Goal: Contribute content: Add original content to the website for others to see

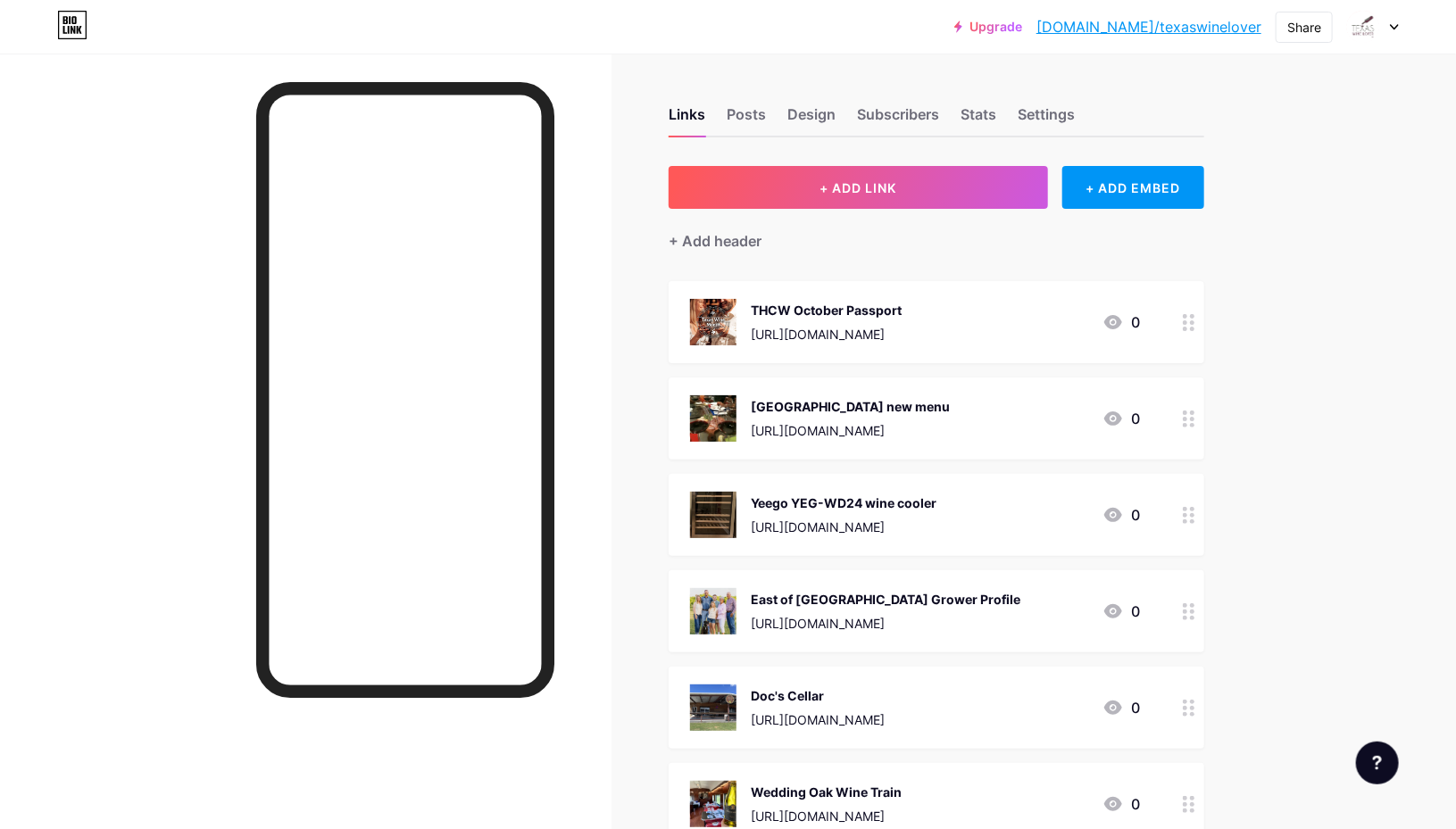
click at [848, 193] on span "+ ADD LINK" at bounding box center [857, 188] width 76 height 15
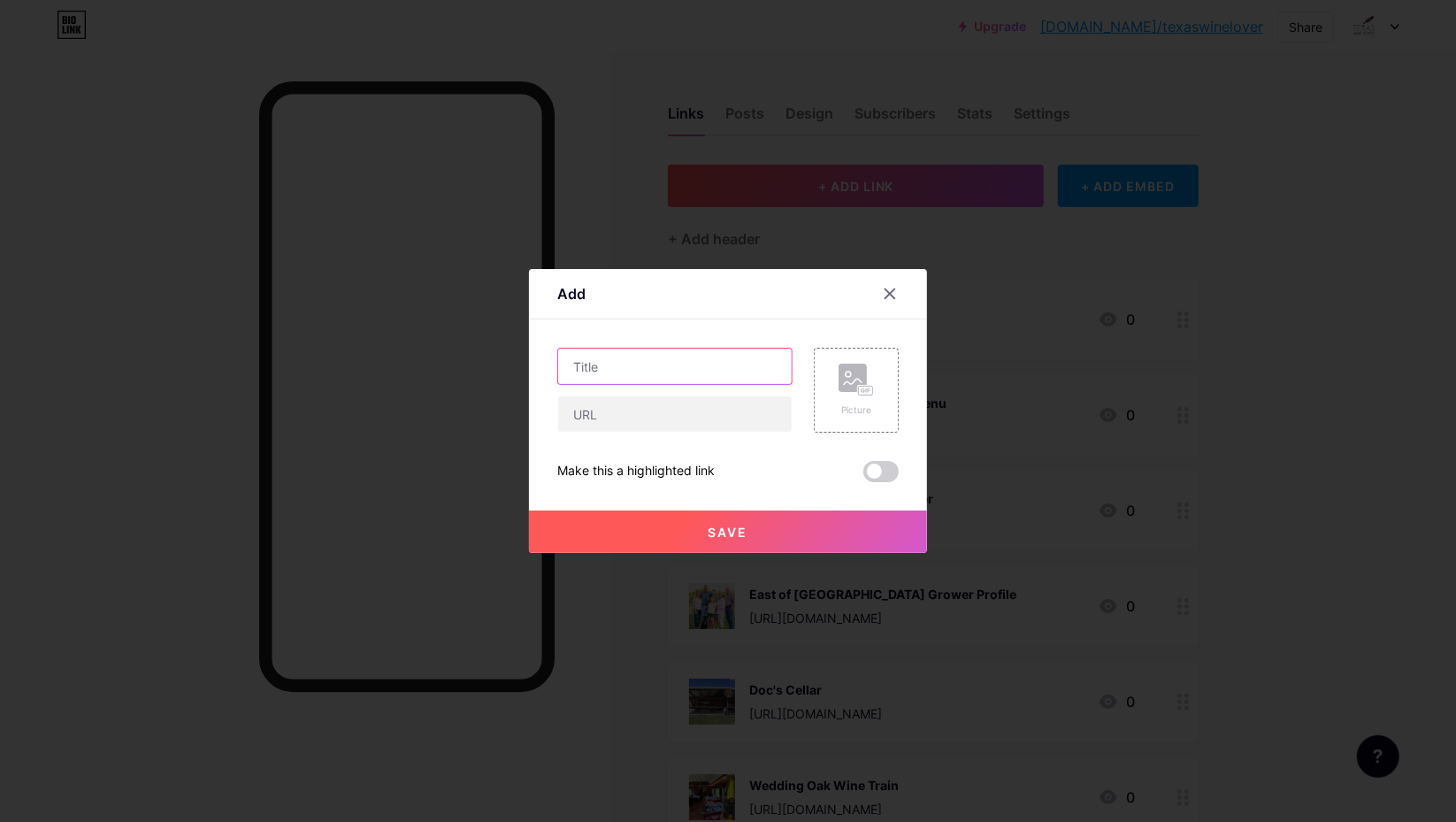
click at [627, 366] on input "text" at bounding box center [675, 366] width 234 height 36
paste input "Triple N Ranch Winery"
type input "Triple N Ranch Winery Bull Sculpture"
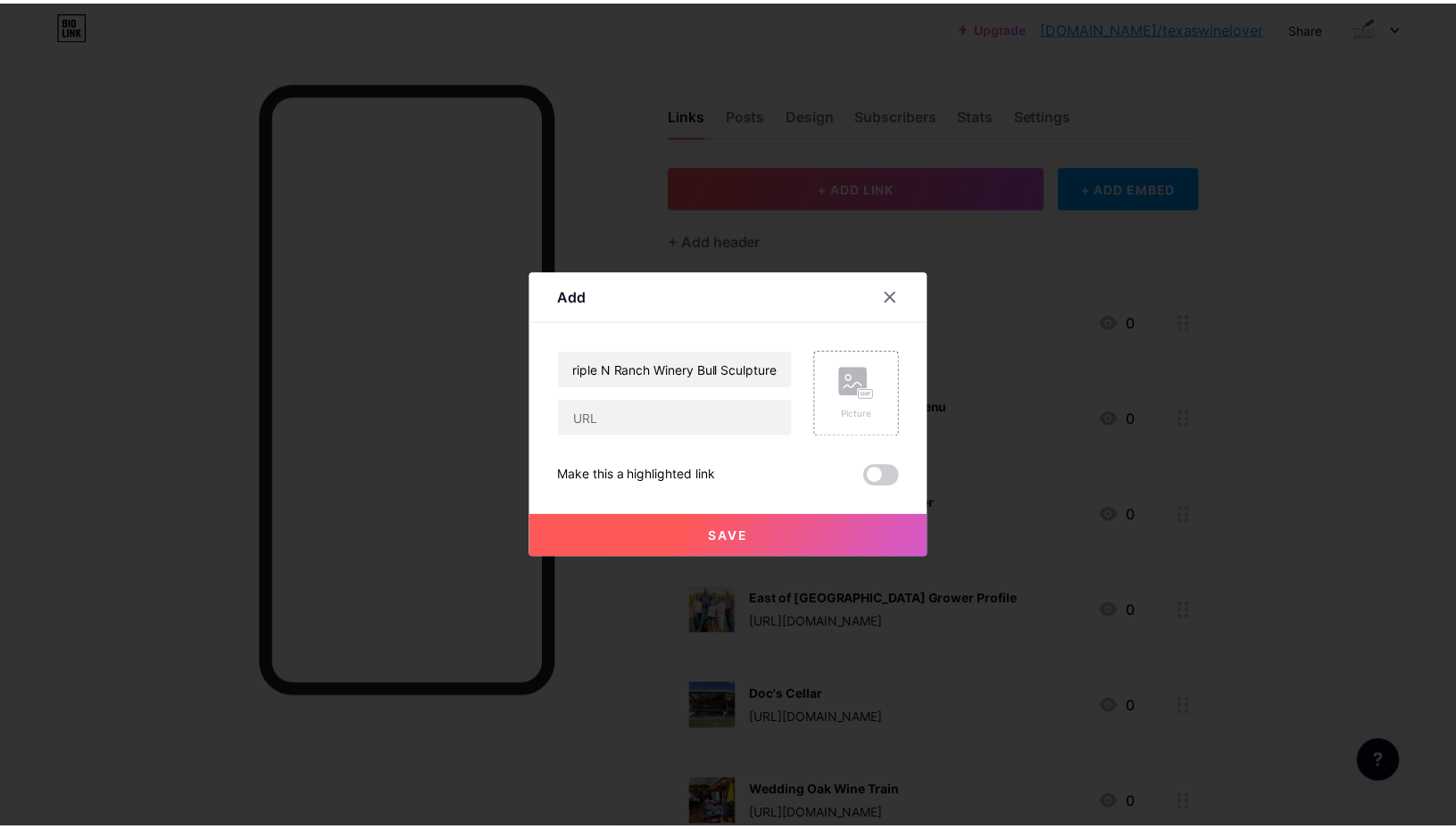
scroll to position [0, 0]
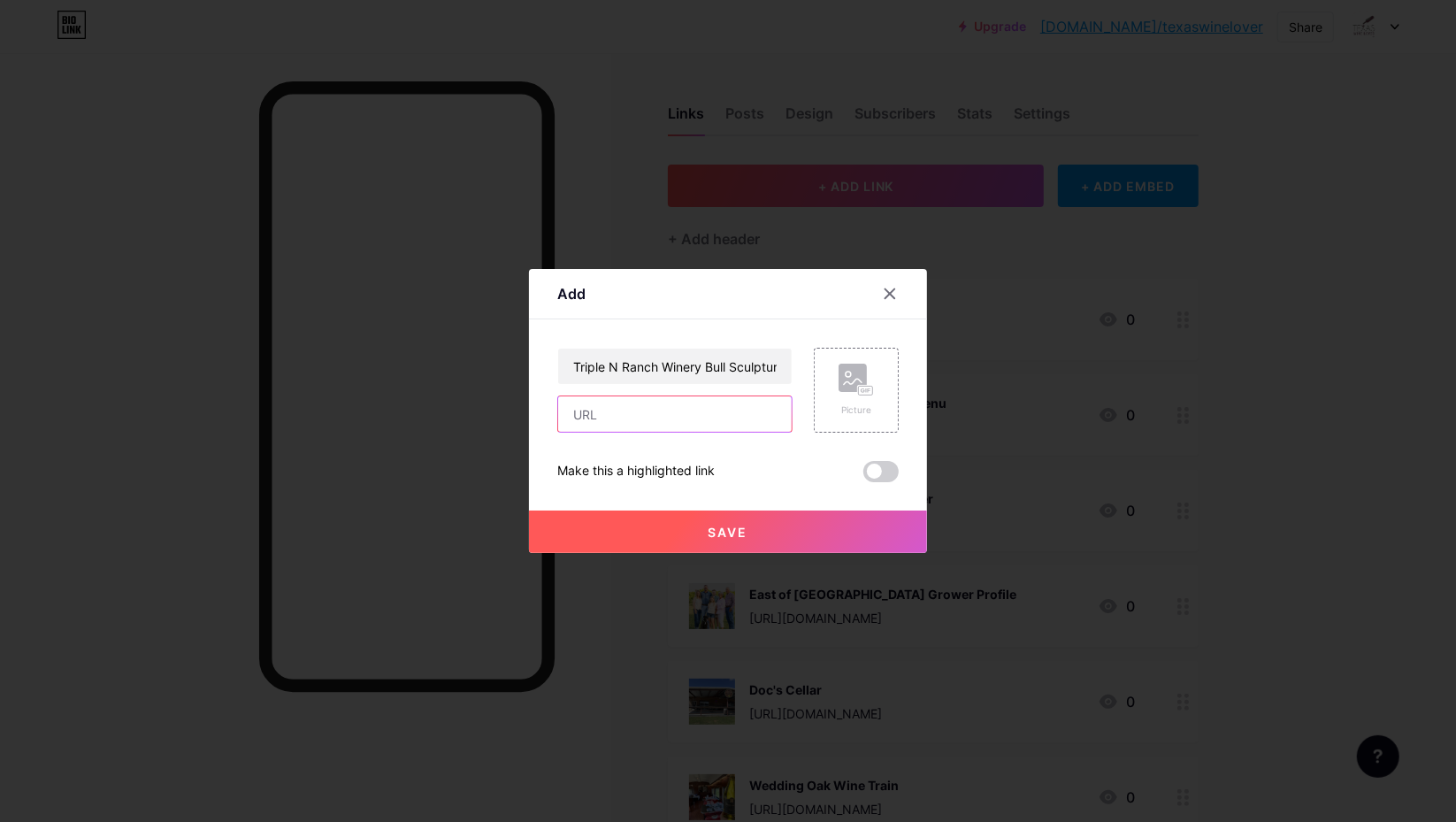
click at [685, 411] on input "text" at bounding box center [675, 414] width 234 height 36
paste input "[URL][DOMAIN_NAME]"
type input "[URL][DOMAIN_NAME]"
click at [842, 378] on rect at bounding box center [852, 377] width 28 height 28
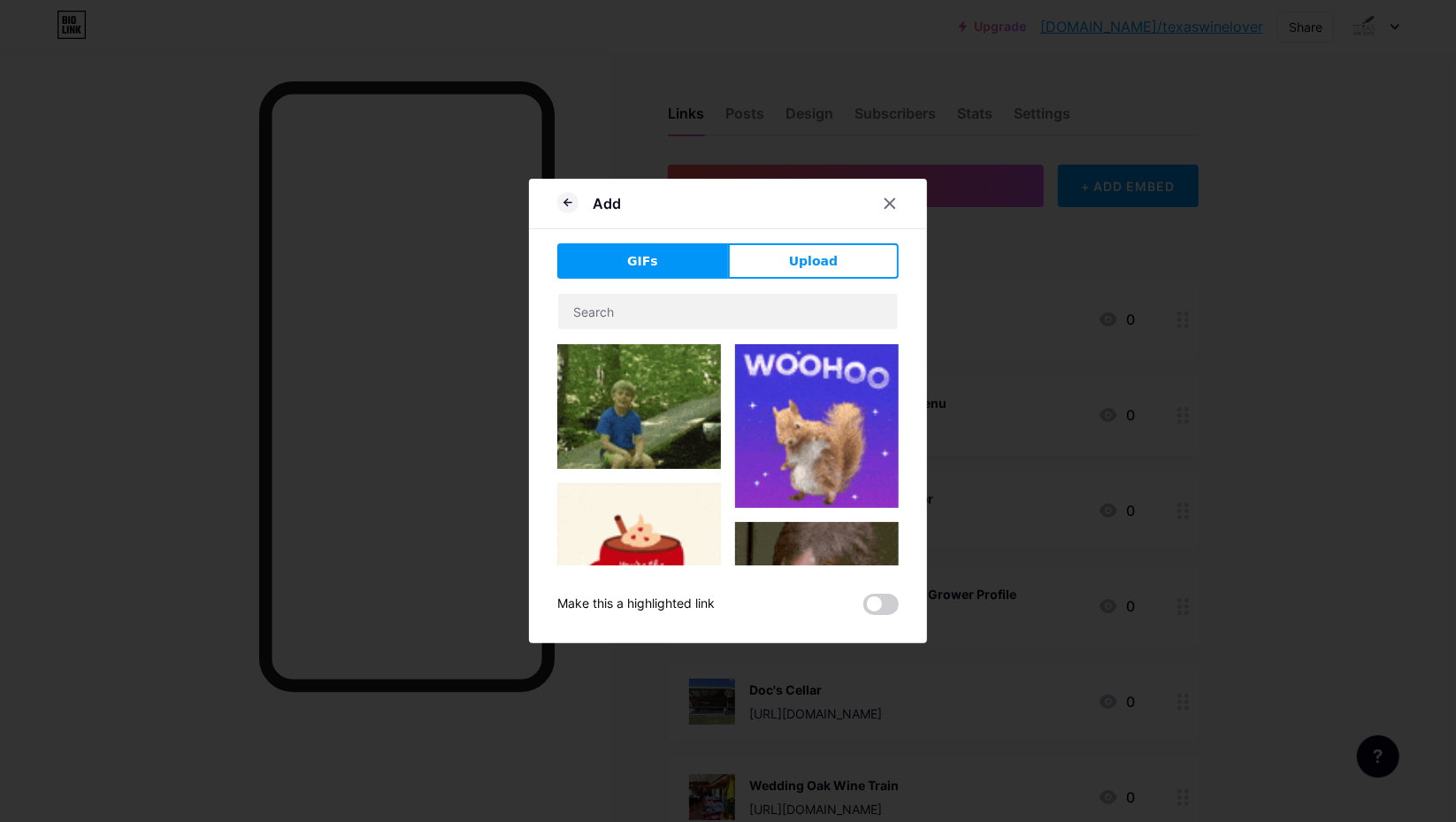
click at [789, 267] on button "Upload" at bounding box center [812, 260] width 171 height 36
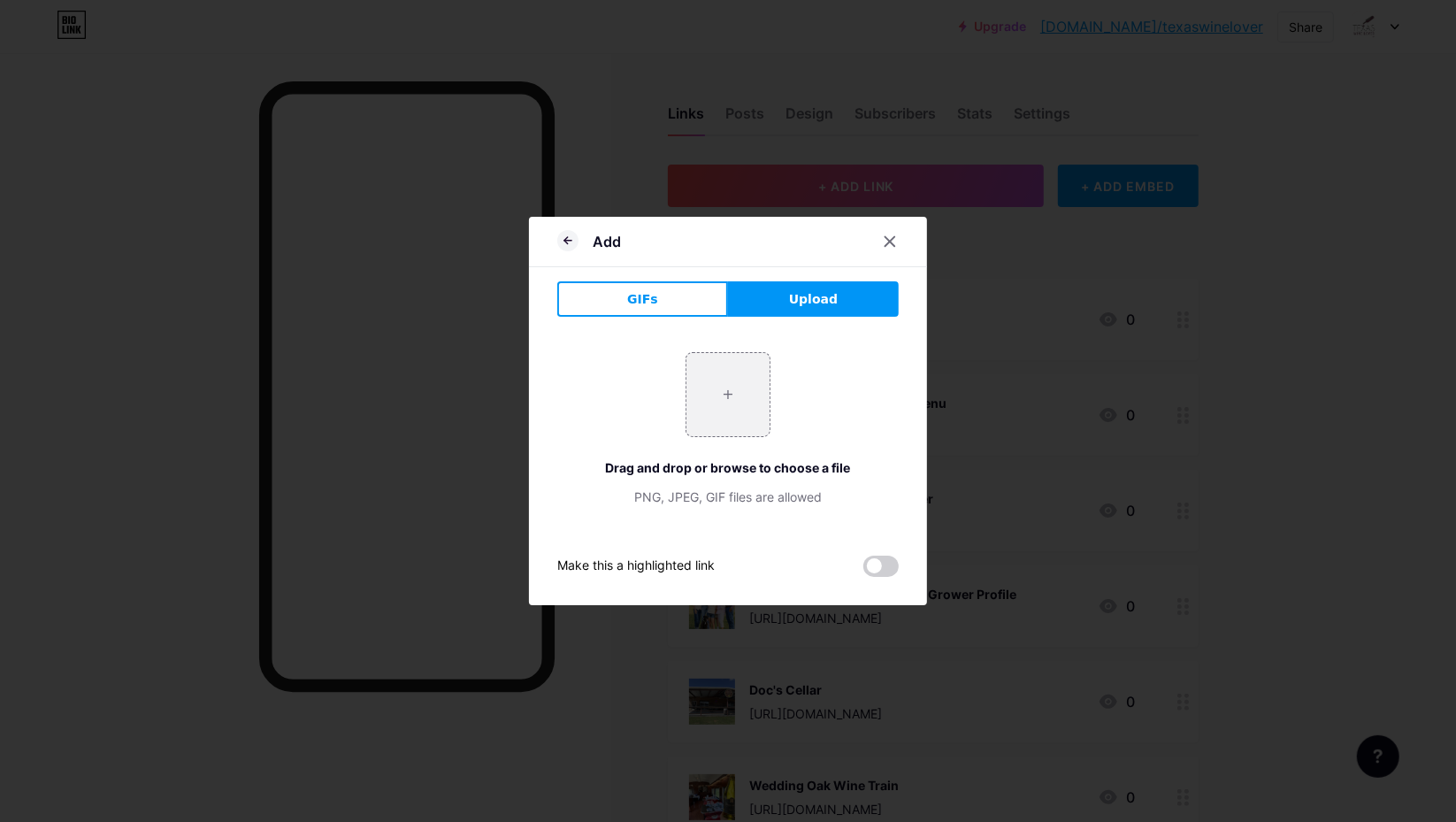
click at [720, 401] on input "file" at bounding box center [728, 395] width 83 height 83
type input "C:\fakepath\Triple N Ranch longhorn bull.webp"
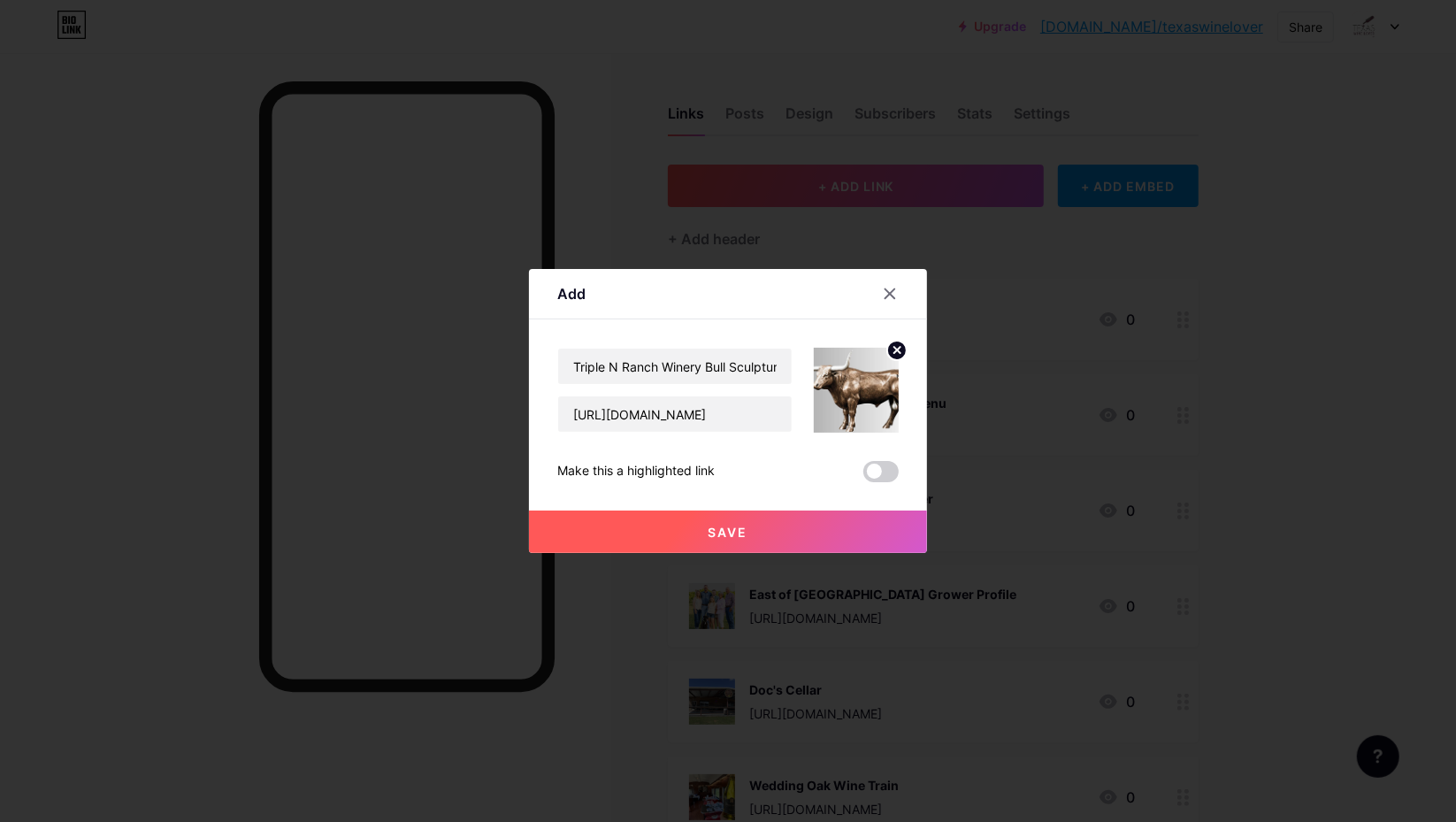
click at [875, 469] on span at bounding box center [881, 471] width 36 height 21
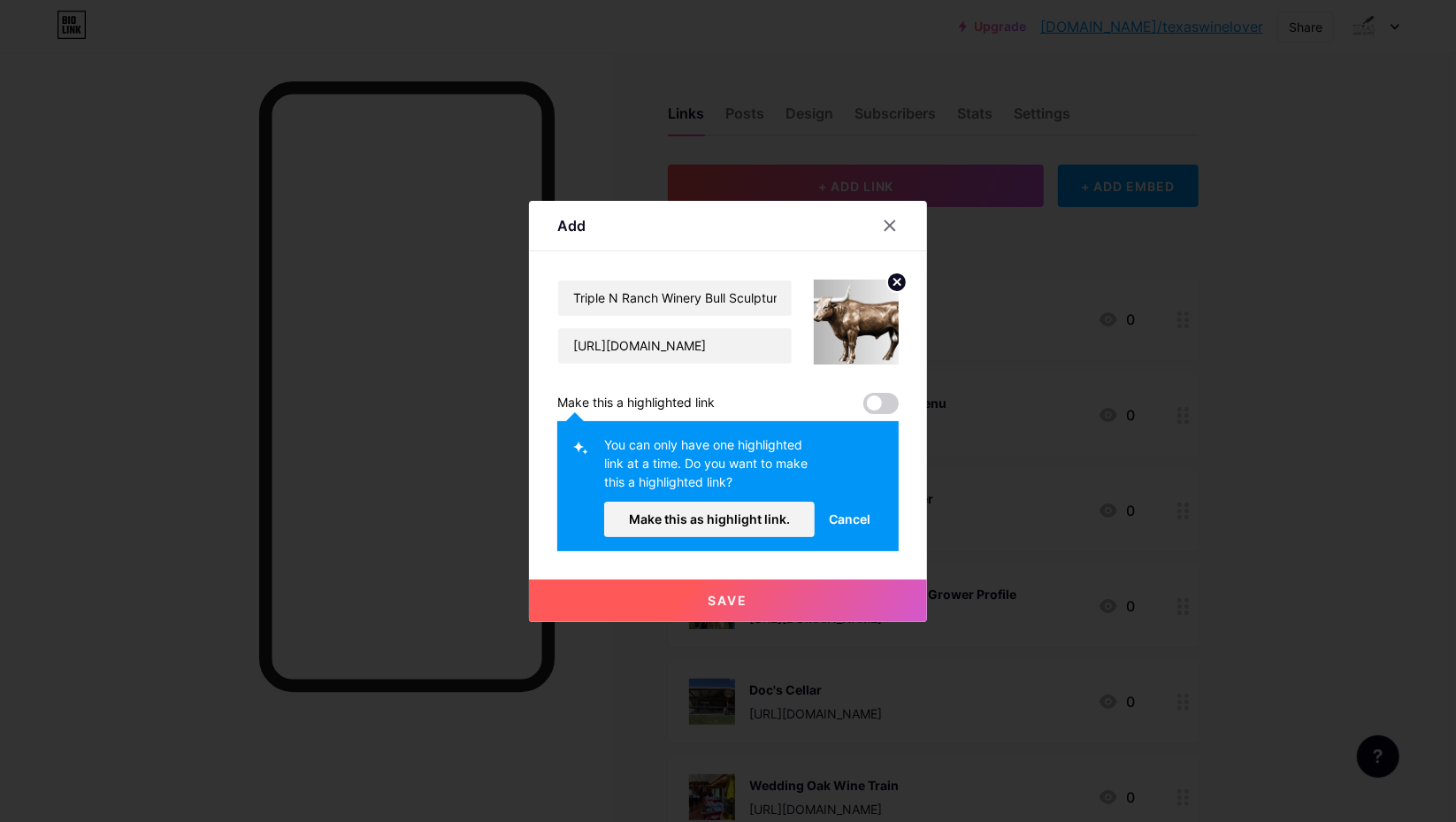
click at [742, 514] on span "Make this as highlight link." at bounding box center [709, 519] width 161 height 15
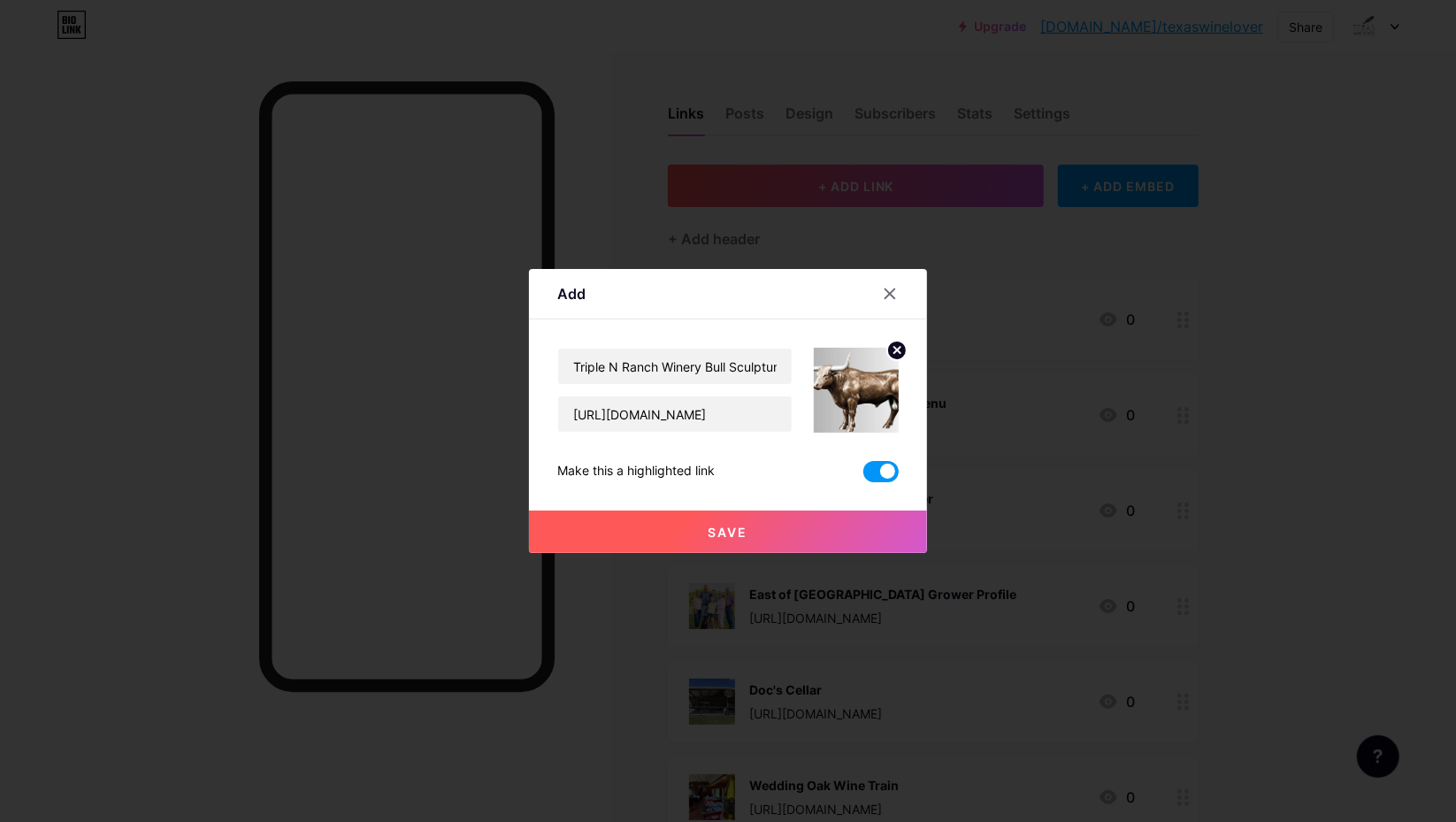
click at [722, 534] on span "Save" at bounding box center [728, 532] width 40 height 15
